Goal: Task Accomplishment & Management: Use online tool/utility

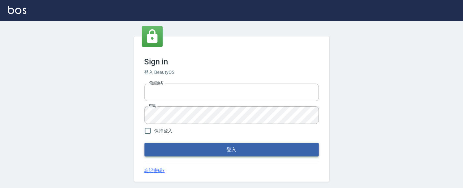
type input "0931911003"
click at [212, 151] on button "登入" at bounding box center [231, 150] width 174 height 14
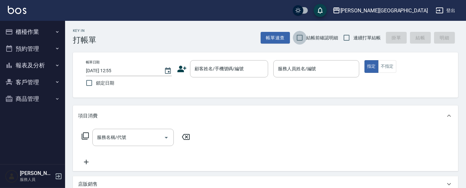
click at [299, 39] on input "結帳前確認明細" at bounding box center [300, 38] width 14 height 14
checkbox input "true"
click at [345, 37] on input "連續打單結帳" at bounding box center [347, 38] width 14 height 14
checkbox input "true"
click at [29, 26] on button "櫃檯作業" at bounding box center [33, 31] width 60 height 17
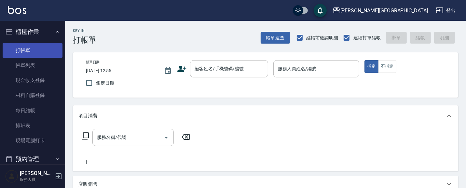
click at [26, 51] on link "打帳單" at bounding box center [33, 50] width 60 height 15
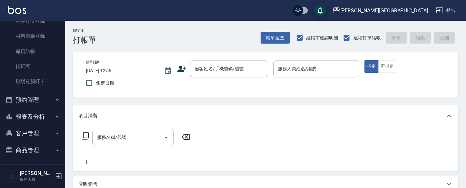
scroll to position [61, 0]
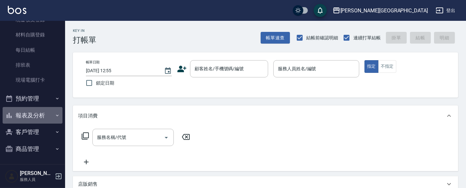
click at [40, 110] on button "報表及分析" at bounding box center [33, 115] width 60 height 17
